Goal: Transaction & Acquisition: Purchase product/service

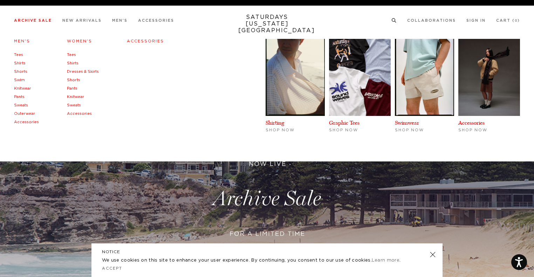
click at [20, 54] on link "Tees" at bounding box center [18, 55] width 9 height 4
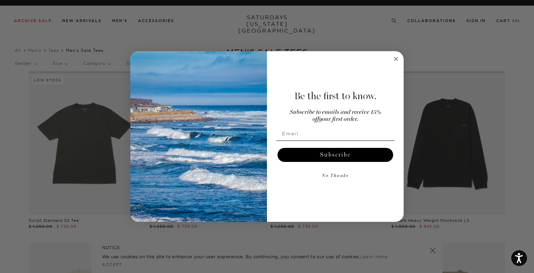
click at [395, 61] on circle "Close dialog" at bounding box center [396, 59] width 8 height 8
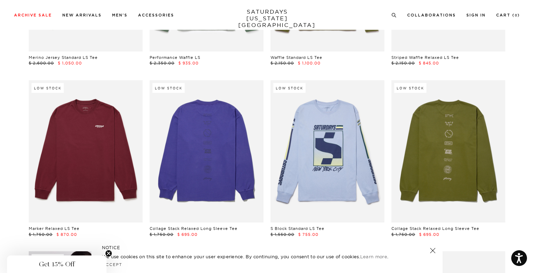
scroll to position [2031, 0]
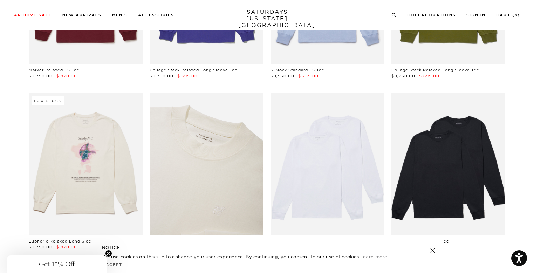
click at [203, 181] on link at bounding box center [207, 164] width 114 height 142
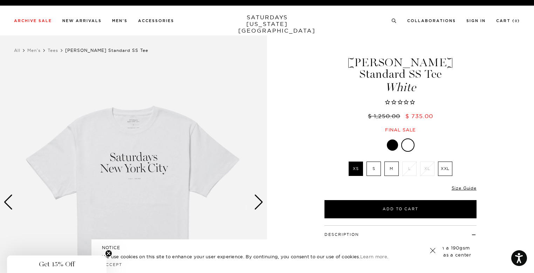
click at [392, 161] on label "M" at bounding box center [391, 168] width 14 height 14
click at [0, 0] on input "M" at bounding box center [0, 0] width 0 height 0
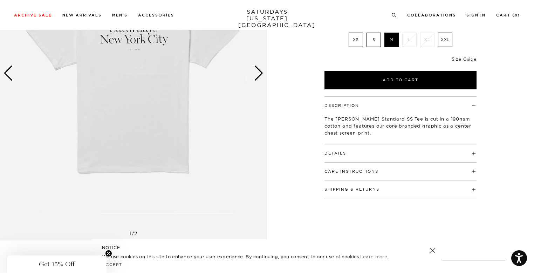
scroll to position [140, 0]
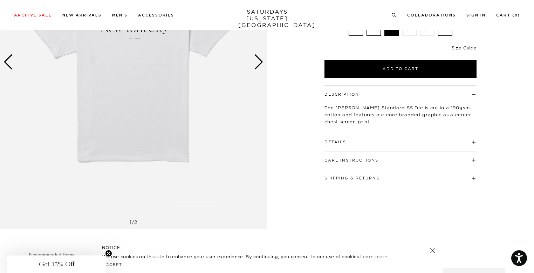
click at [372, 134] on div "Details 100% cotton Bound back neck seam with self-fabric neck tape Crewneck wi…" at bounding box center [400, 142] width 152 height 18
click at [383, 133] on h4 "Details" at bounding box center [400, 139] width 152 height 12
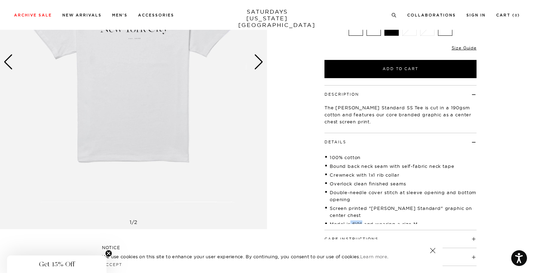
drag, startPoint x: 351, startPoint y: 205, endPoint x: 362, endPoint y: 205, distance: 11.2
click at [362, 220] on li "Model is 6'0" and wearing a size M" at bounding box center [400, 223] width 152 height 7
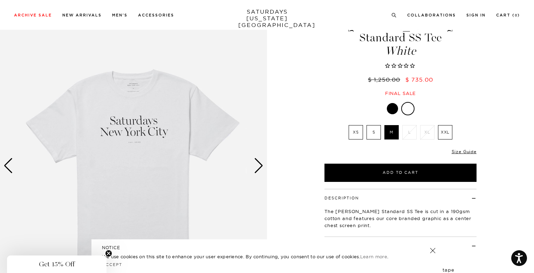
scroll to position [35, 0]
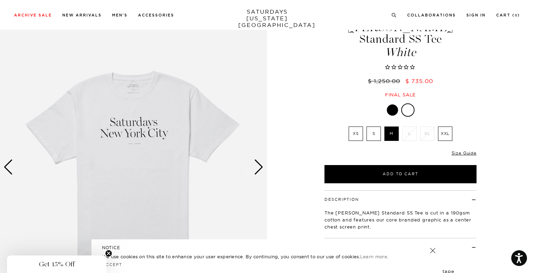
click at [262, 172] on div "Next slide" at bounding box center [258, 166] width 9 height 15
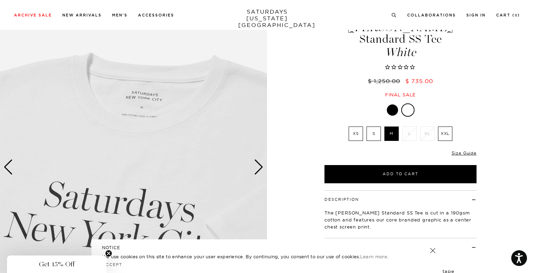
click at [262, 172] on div "Next slide" at bounding box center [258, 166] width 9 height 15
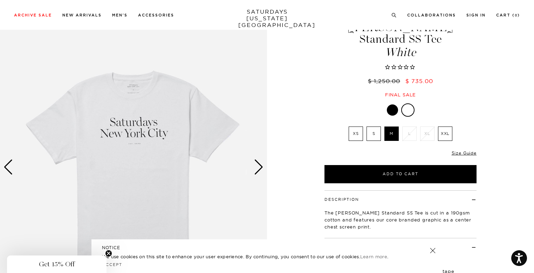
click at [262, 172] on div "Next slide" at bounding box center [258, 166] width 9 height 15
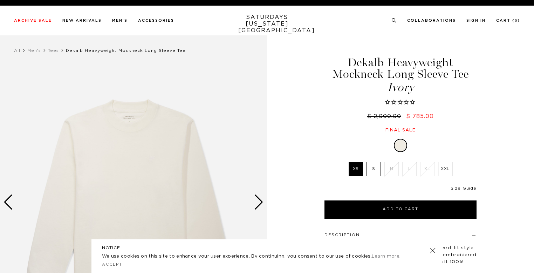
click at [261, 206] on div "Next slide" at bounding box center [258, 201] width 9 height 15
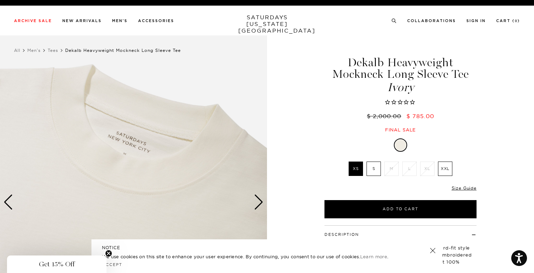
click at [261, 206] on div "Next slide" at bounding box center [258, 201] width 9 height 15
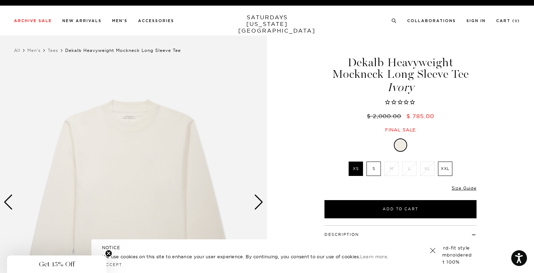
click at [261, 206] on div "Next slide" at bounding box center [258, 201] width 9 height 15
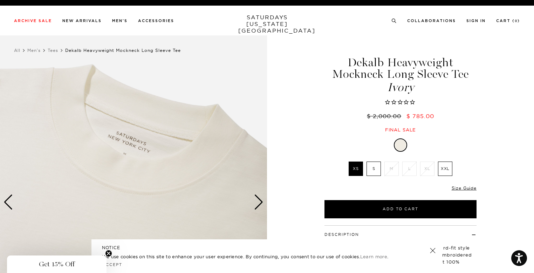
click at [261, 206] on div "Next slide" at bounding box center [258, 201] width 9 height 15
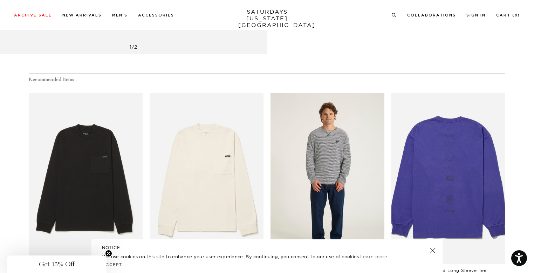
scroll to position [420, 0]
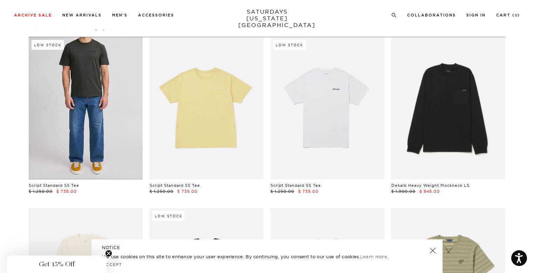
scroll to position [210, 0]
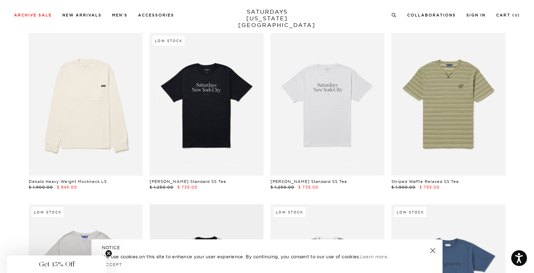
click at [83, 181] on link "Dekalb Heavy Weight Mockneck LS" at bounding box center [68, 181] width 78 height 5
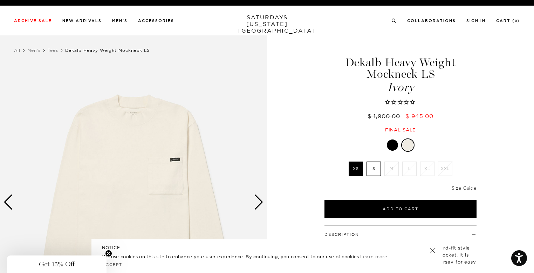
click at [255, 202] on div "Next slide" at bounding box center [258, 201] width 9 height 15
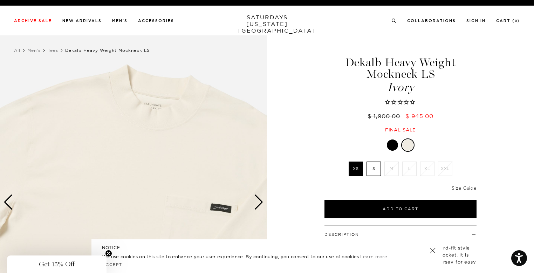
click at [393, 146] on div at bounding box center [392, 144] width 11 height 11
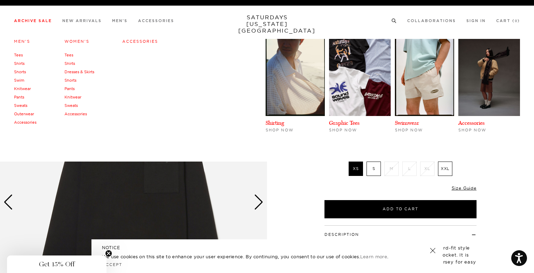
click at [69, 65] on link "Shirts" at bounding box center [69, 63] width 11 height 5
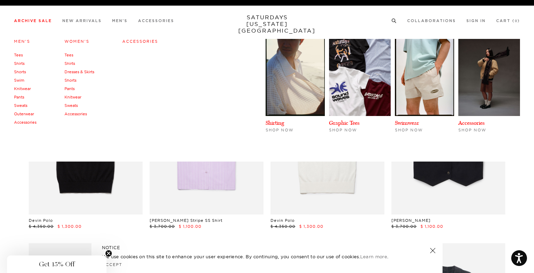
click at [19, 64] on link "Shirts" at bounding box center [19, 63] width 11 height 5
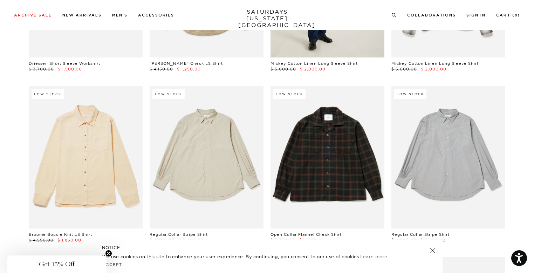
scroll to position [2592, 0]
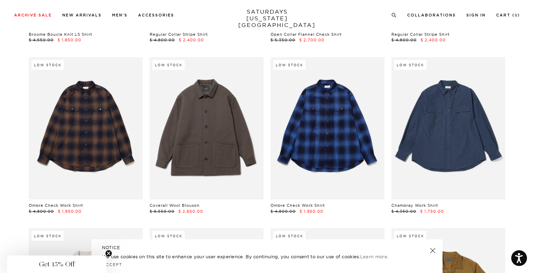
click at [429, 248] on link at bounding box center [433, 251] width 10 height 10
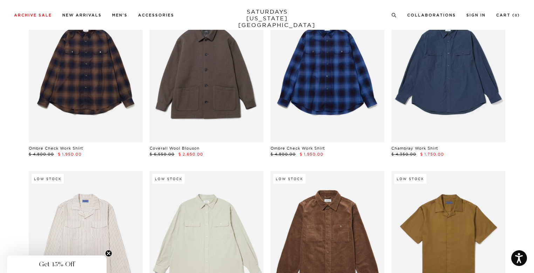
scroll to position [0, 0]
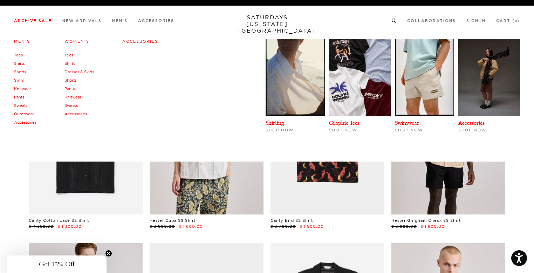
click at [18, 96] on link "Pants" at bounding box center [19, 97] width 10 height 5
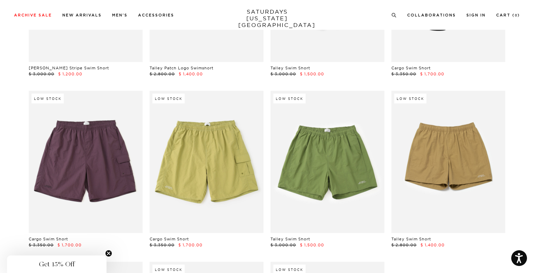
scroll to position [911, 0]
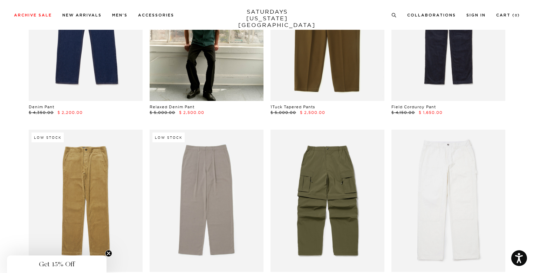
scroll to position [455, 0]
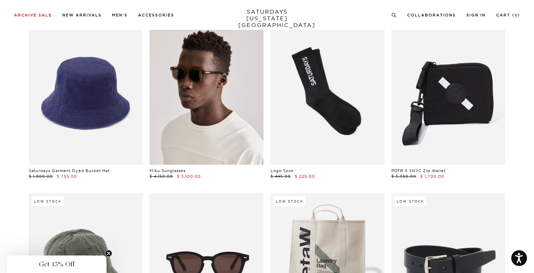
scroll to position [205, 0]
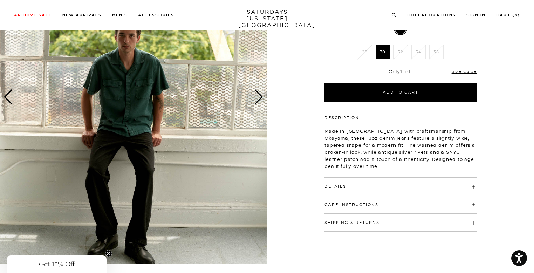
scroll to position [105, 0]
click at [260, 96] on div "Next slide" at bounding box center [258, 96] width 9 height 15
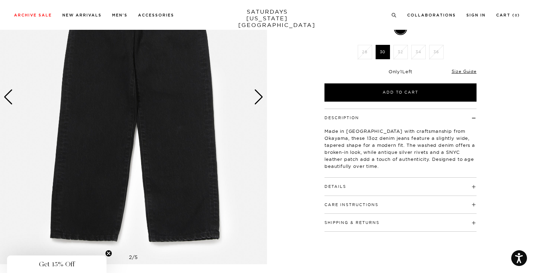
click at [259, 96] on div "Next slide" at bounding box center [258, 96] width 9 height 15
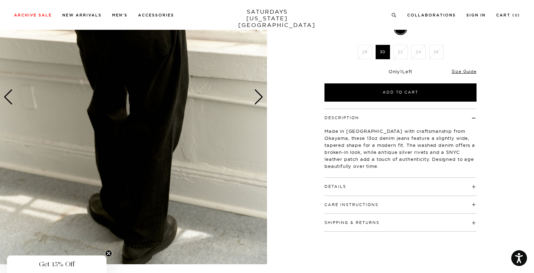
click at [259, 96] on div "Next slide" at bounding box center [258, 96] width 9 height 15
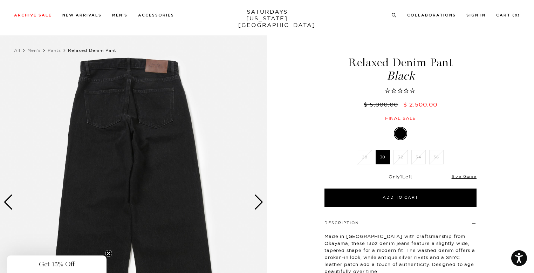
scroll to position [70, 0]
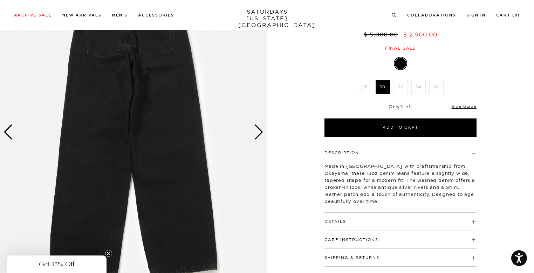
click at [262, 137] on div "Next slide" at bounding box center [258, 131] width 9 height 15
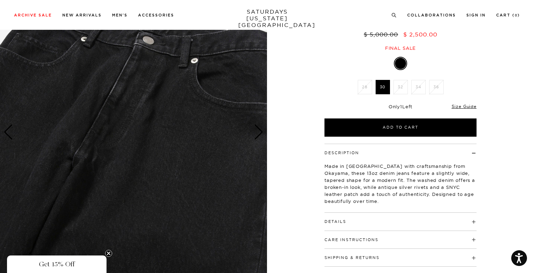
click at [262, 138] on div "Next slide" at bounding box center [258, 131] width 9 height 15
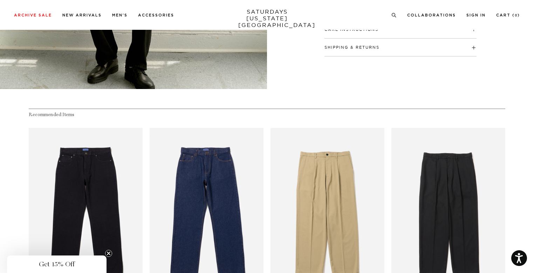
scroll to position [455, 0]
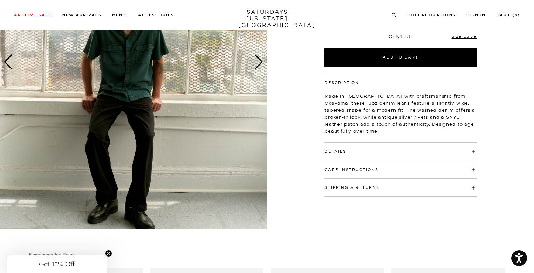
scroll to position [140, 0]
click at [255, 71] on img at bounding box center [133, 62] width 267 height 334
click at [255, 67] on div "Next slide" at bounding box center [258, 61] width 9 height 15
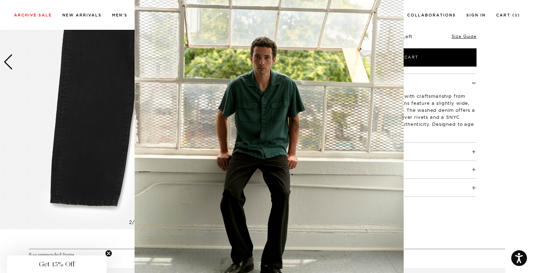
scroll to position [0, 0]
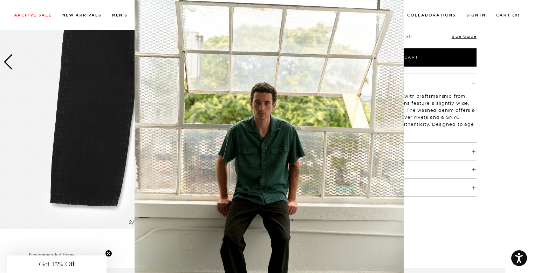
click at [4, 249] on figure at bounding box center [267, 136] width 534 height 273
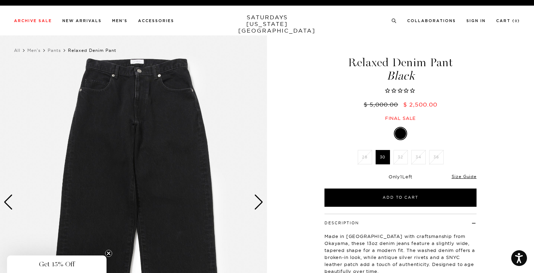
click at [381, 158] on label "30" at bounding box center [382, 157] width 14 height 14
click at [0, 0] on input "30" at bounding box center [0, 0] width 0 height 0
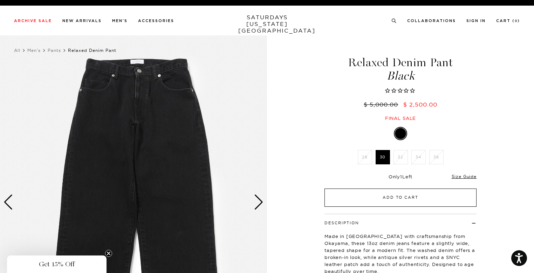
click at [455, 193] on button "Add to Cart" at bounding box center [400, 197] width 152 height 18
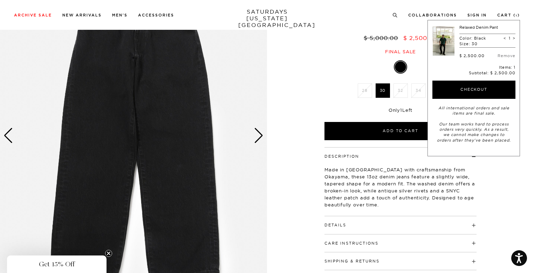
scroll to position [70, 0]
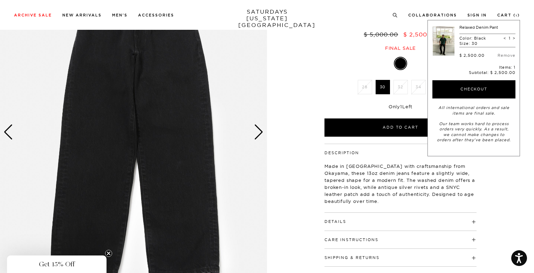
click at [357, 220] on h4 "Details" at bounding box center [400, 219] width 152 height 12
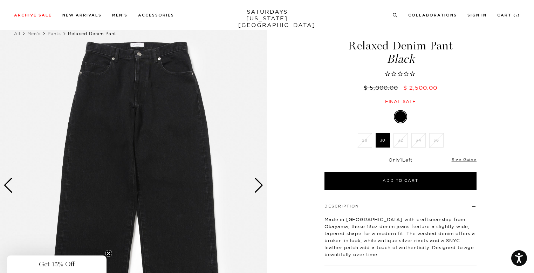
scroll to position [0, 0]
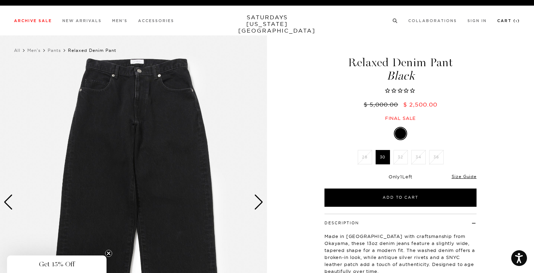
click at [504, 18] on li "Cart ( 1 )" at bounding box center [508, 20] width 23 height 6
click at [511, 23] on link "Cart ( 1 )" at bounding box center [508, 21] width 23 height 4
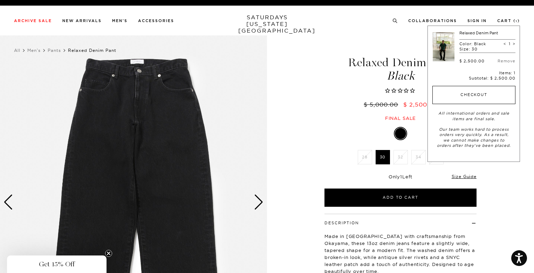
click at [461, 95] on button "Checkout" at bounding box center [473, 95] width 83 height 18
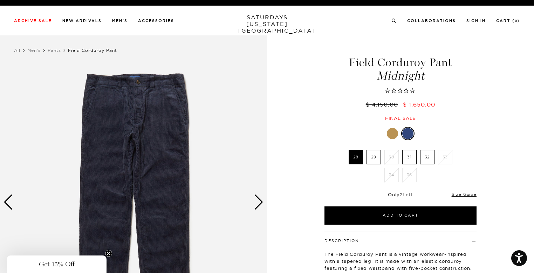
click at [257, 207] on div "Next slide" at bounding box center [258, 201] width 9 height 15
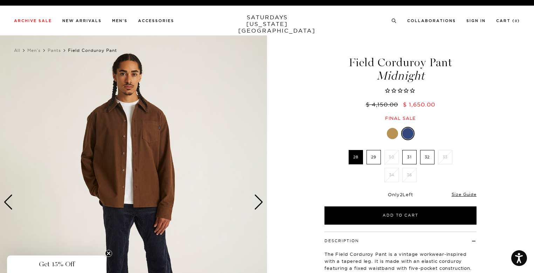
click at [257, 207] on div "Next slide" at bounding box center [258, 201] width 9 height 15
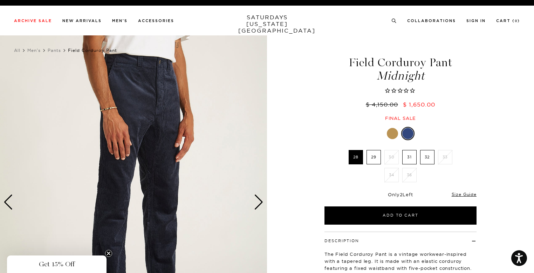
click at [257, 207] on div "Next slide" at bounding box center [258, 201] width 9 height 15
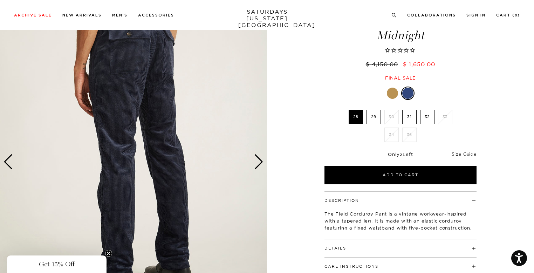
scroll to position [35, 0]
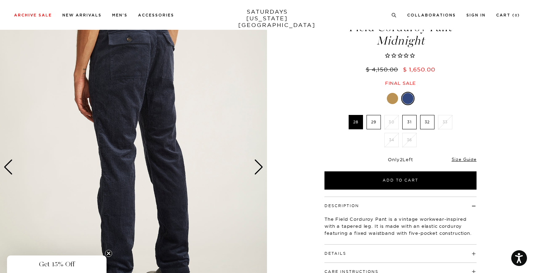
click at [257, 165] on div "Next slide" at bounding box center [258, 166] width 9 height 15
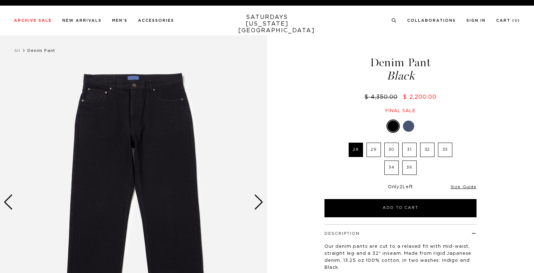
select select "recent"
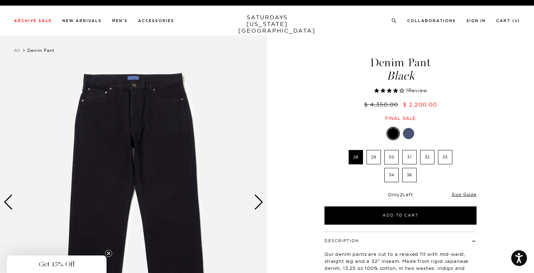
click at [261, 201] on div "Next slide" at bounding box center [258, 201] width 9 height 15
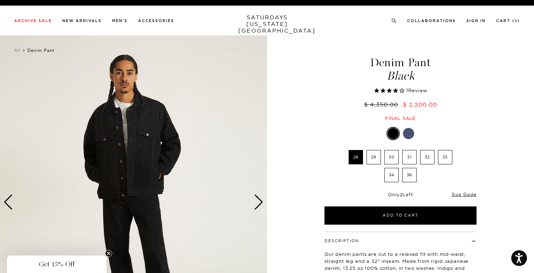
click at [261, 202] on div "Next slide" at bounding box center [258, 201] width 9 height 15
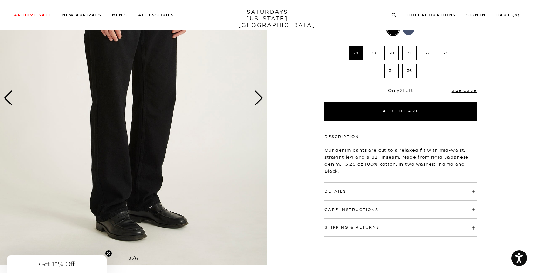
scroll to position [105, 0]
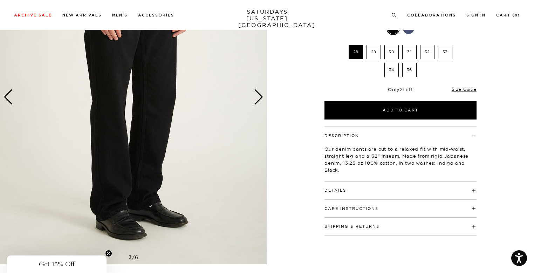
click at [257, 103] on div "Next slide" at bounding box center [258, 96] width 9 height 15
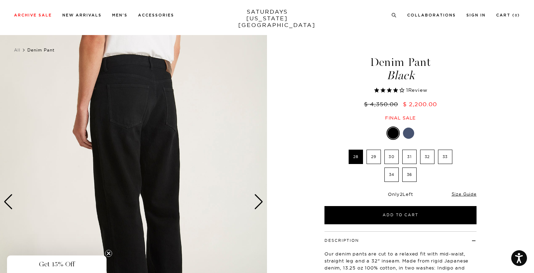
scroll to position [0, 0]
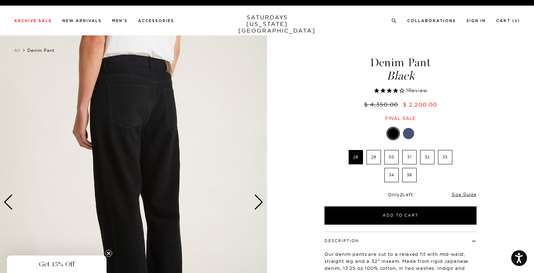
click at [260, 208] on div "Next slide" at bounding box center [258, 201] width 9 height 15
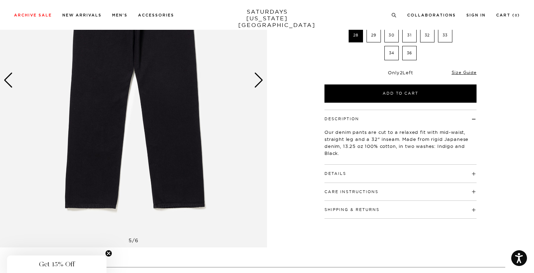
scroll to position [175, 0]
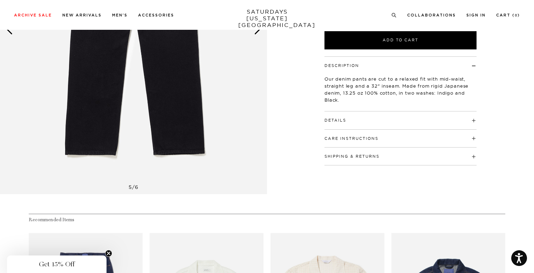
click at [331, 124] on div "Details 100% Cotton - 13.25 oz Mid rise Straight leg 5-pocket construction Mode…" at bounding box center [400, 120] width 152 height 18
click at [334, 118] on button "Details" at bounding box center [335, 120] width 22 height 4
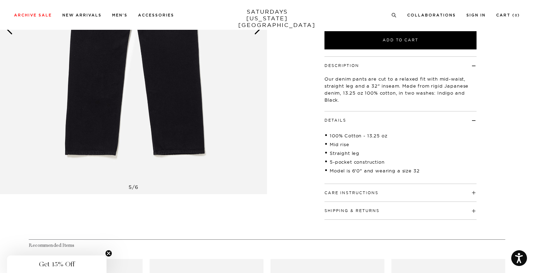
click at [334, 118] on button "Details" at bounding box center [335, 120] width 22 height 4
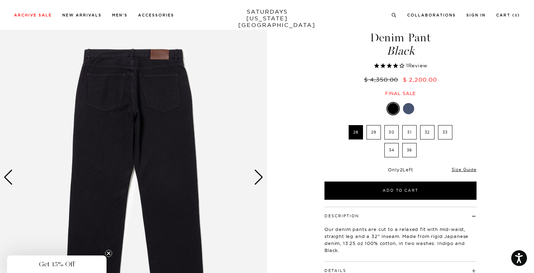
scroll to position [0, 0]
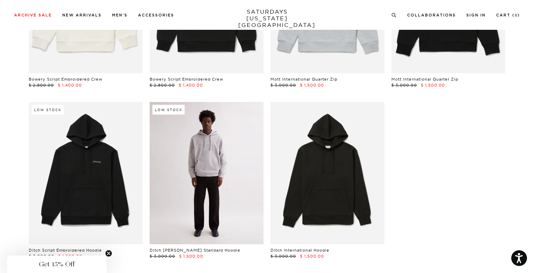
scroll to position [2704, 0]
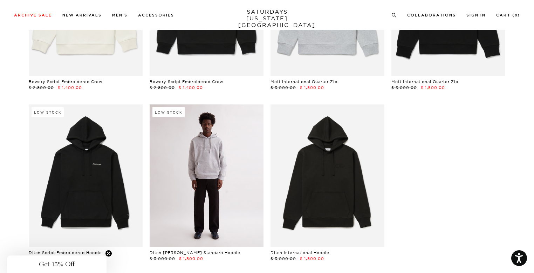
click at [238, 179] on link at bounding box center [207, 175] width 114 height 142
